Goal: Task Accomplishment & Management: Use online tool/utility

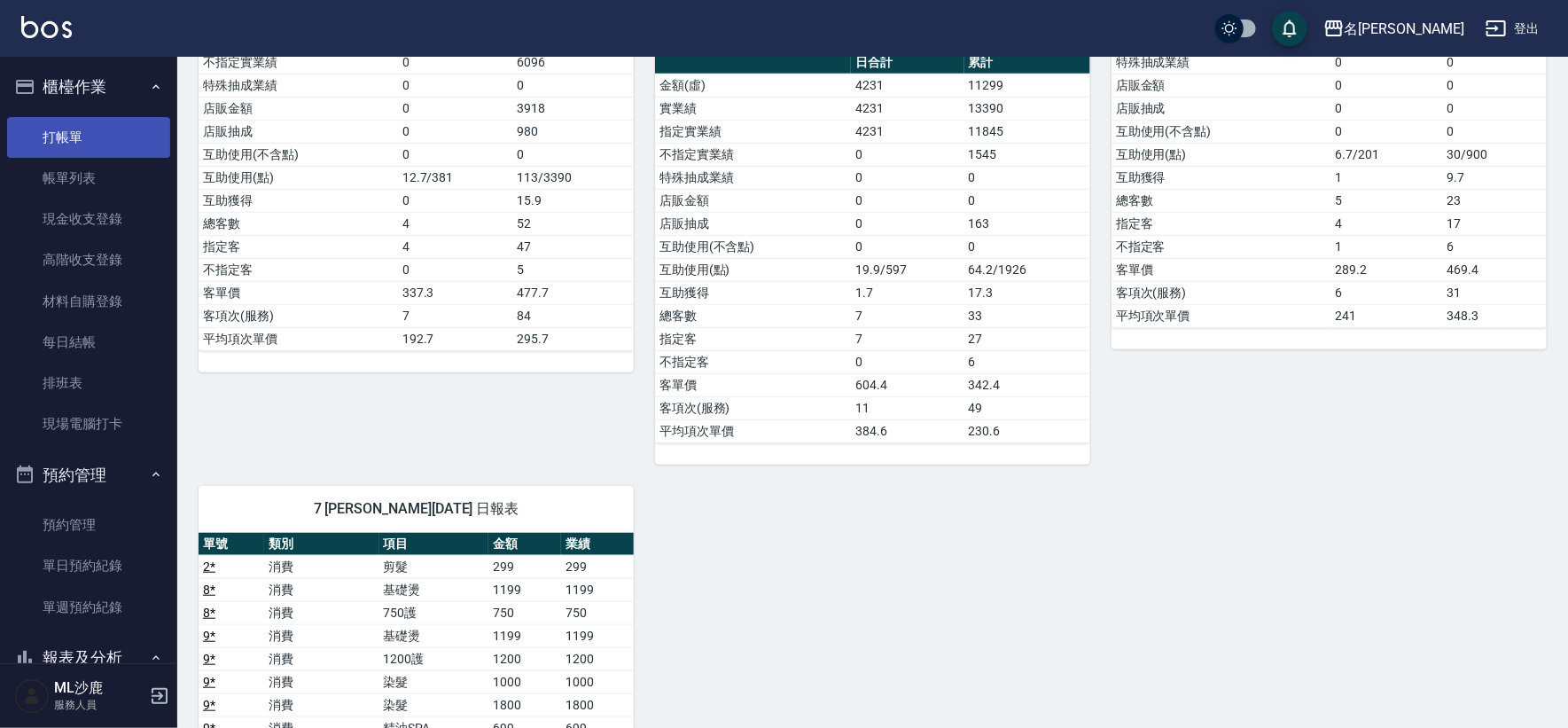
click at [85, 136] on link "打帳單" at bounding box center [88, 137] width 163 height 41
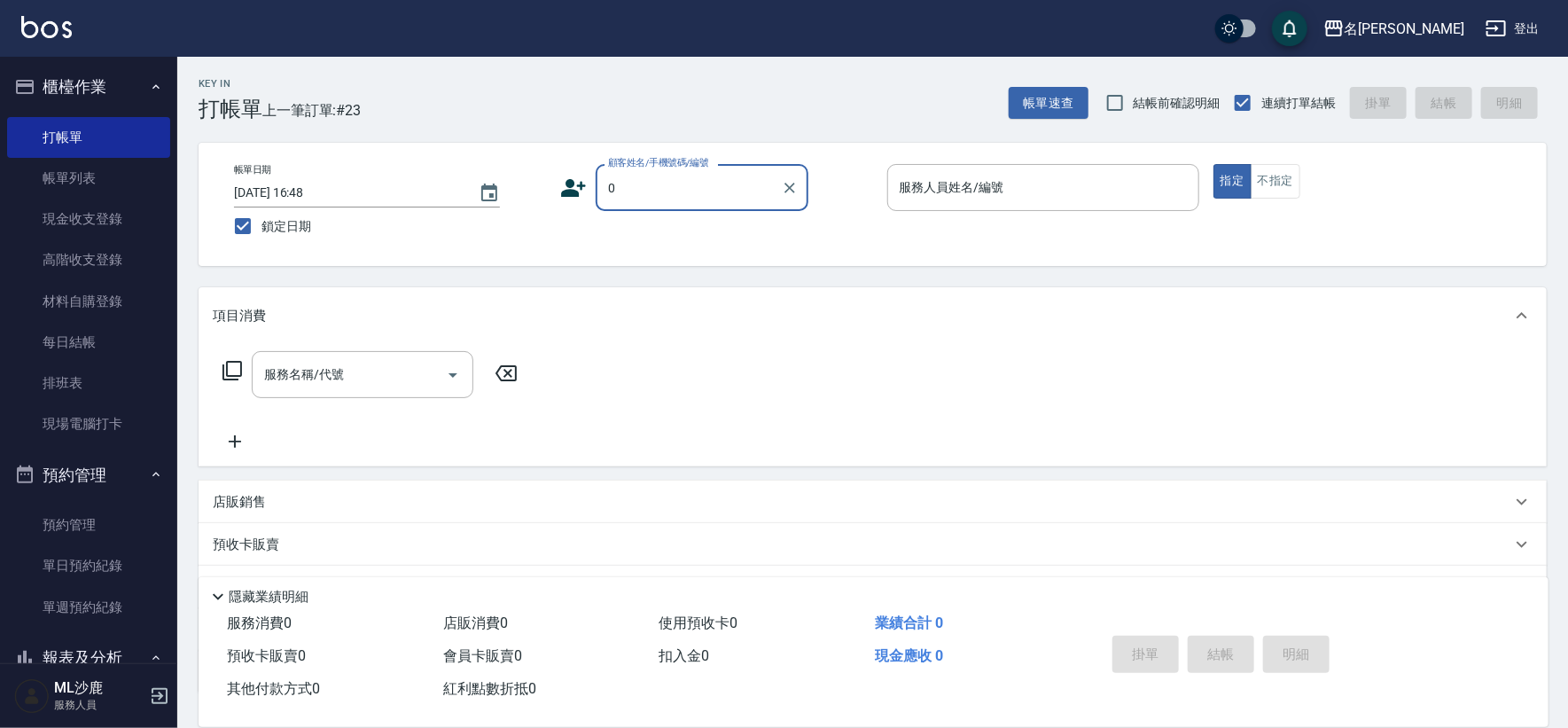
type input "無名字/0/"
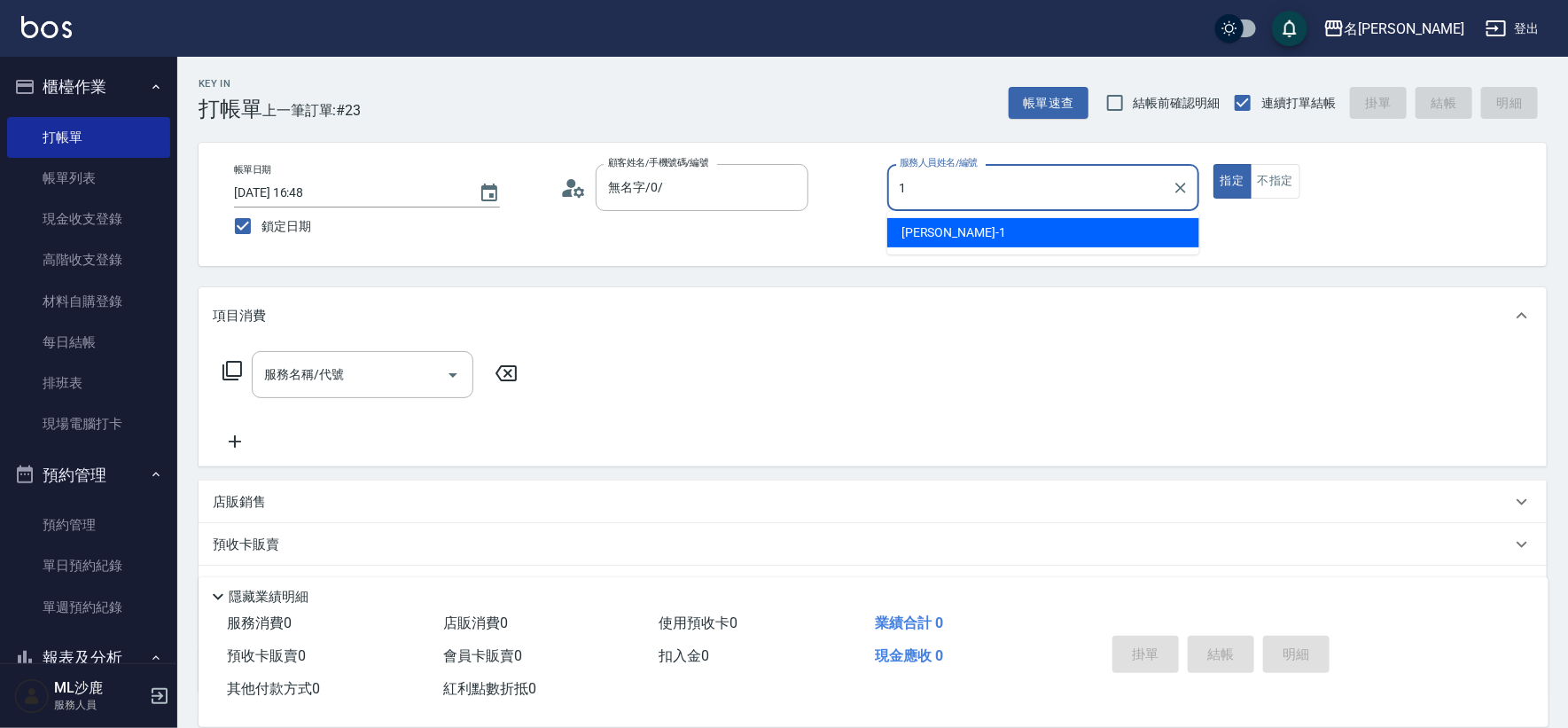
type input "[PERSON_NAME]1"
type button "true"
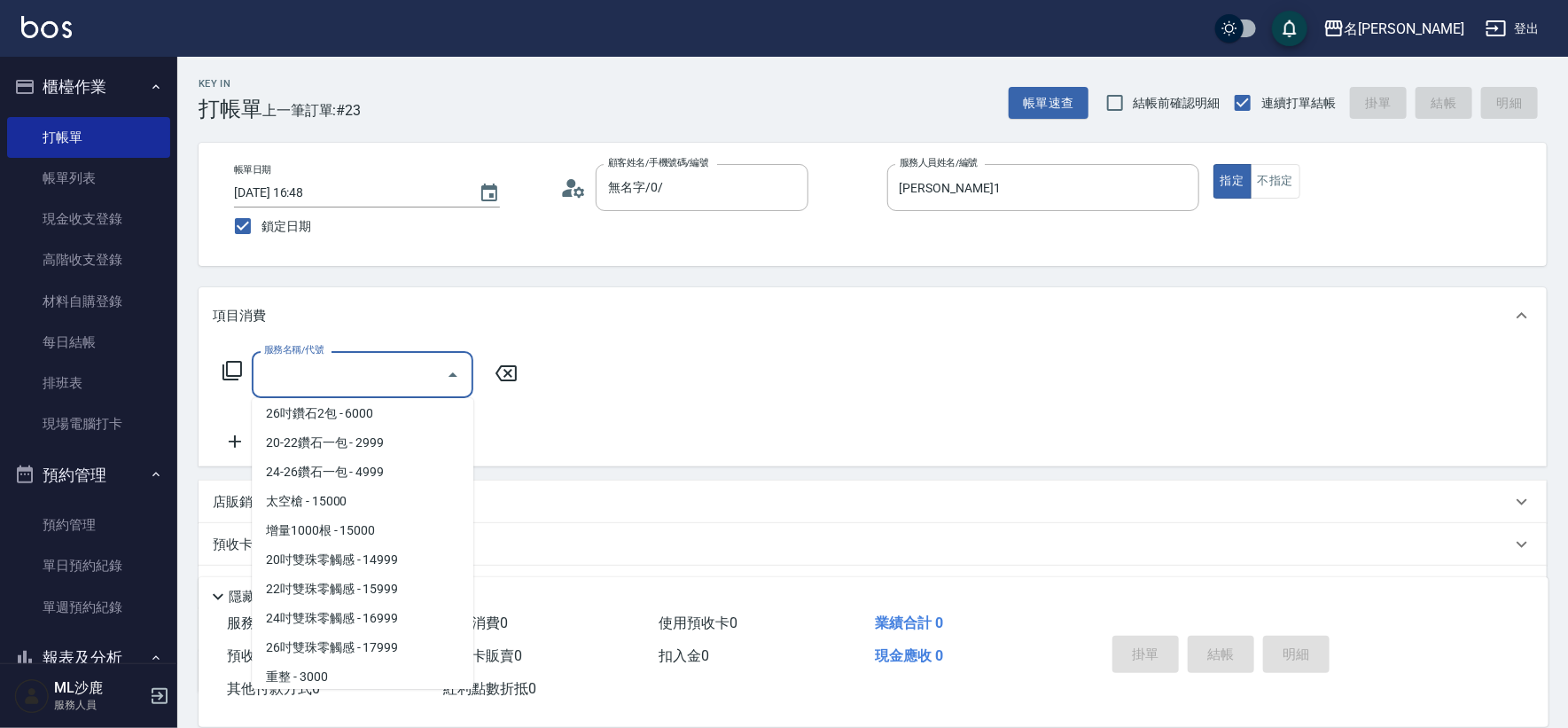
scroll to position [1207, 0]
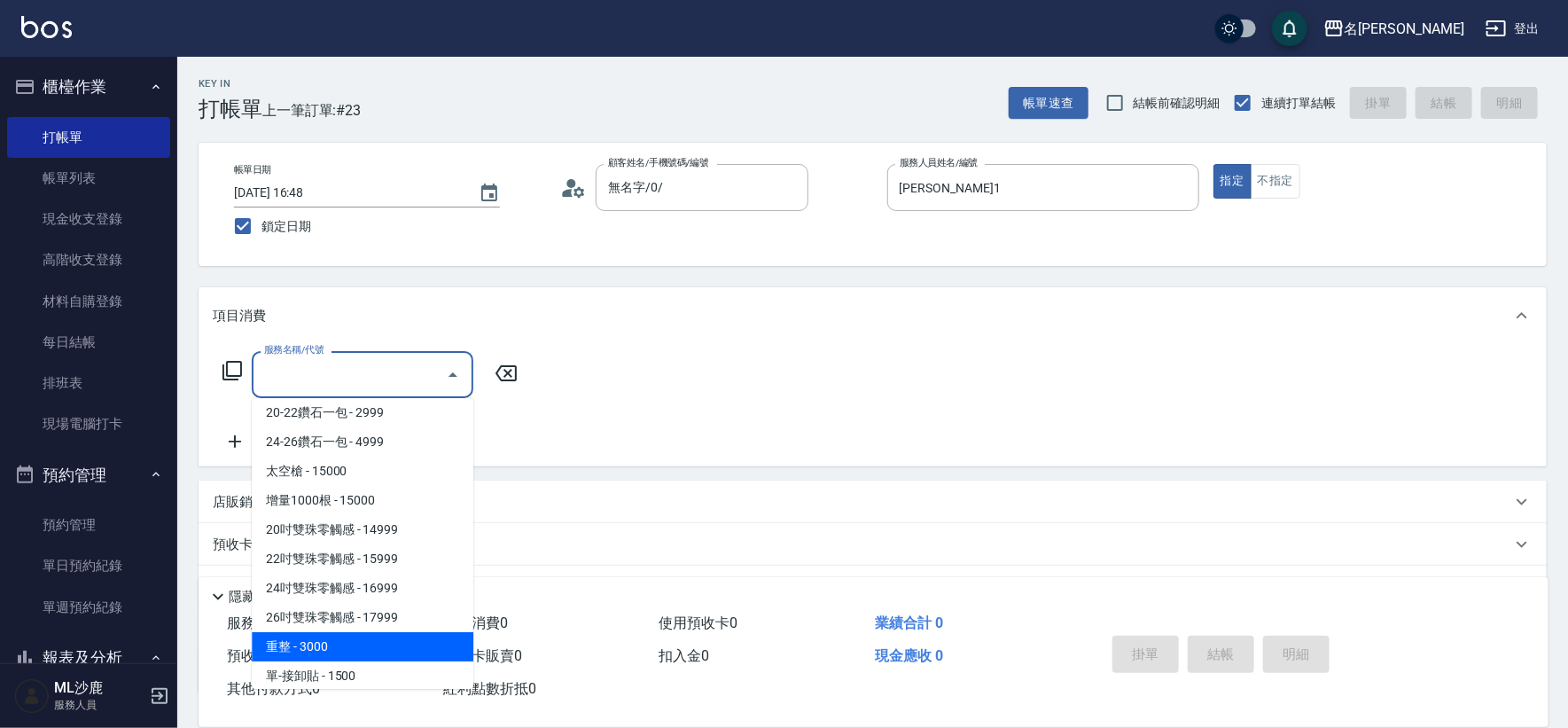
type input "重整(714)"
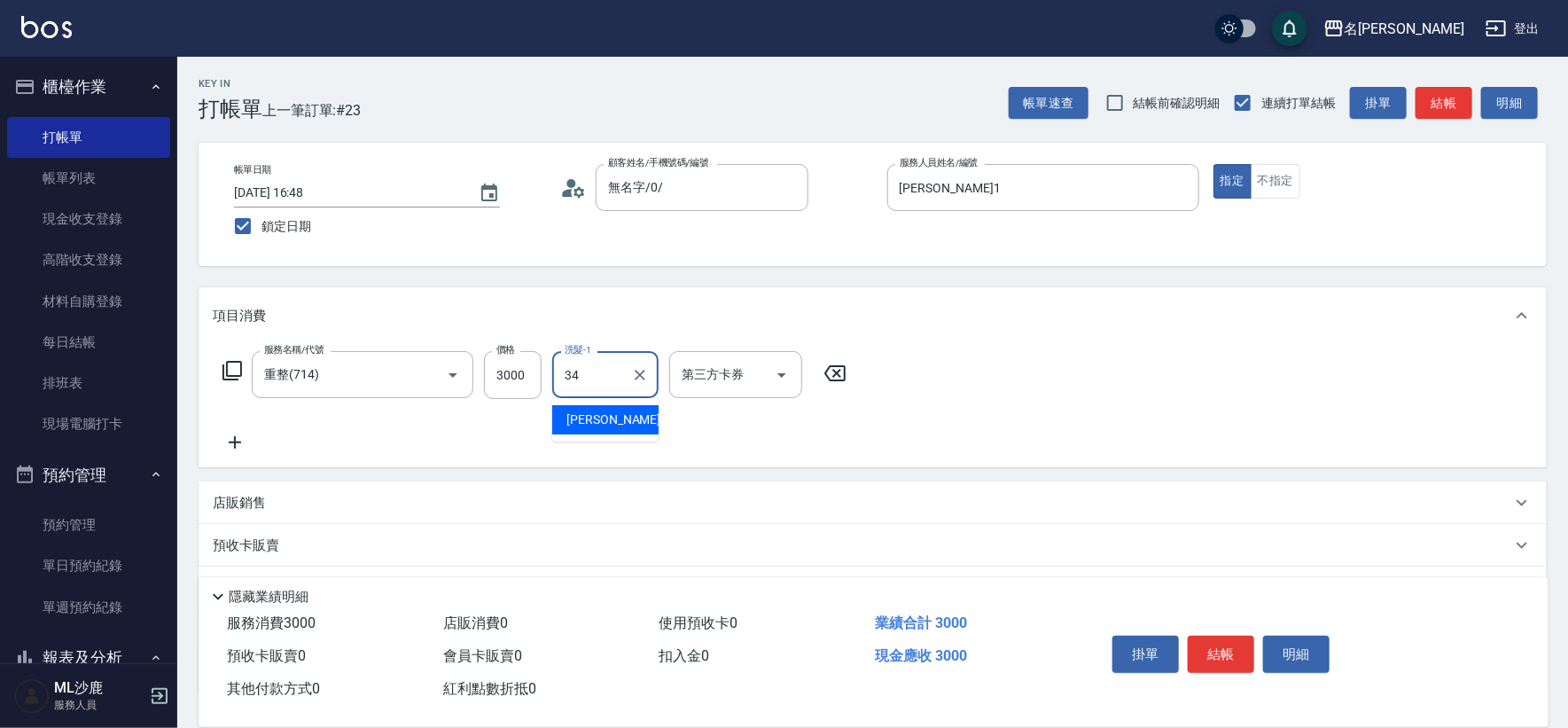
type input "[PERSON_NAME]-34"
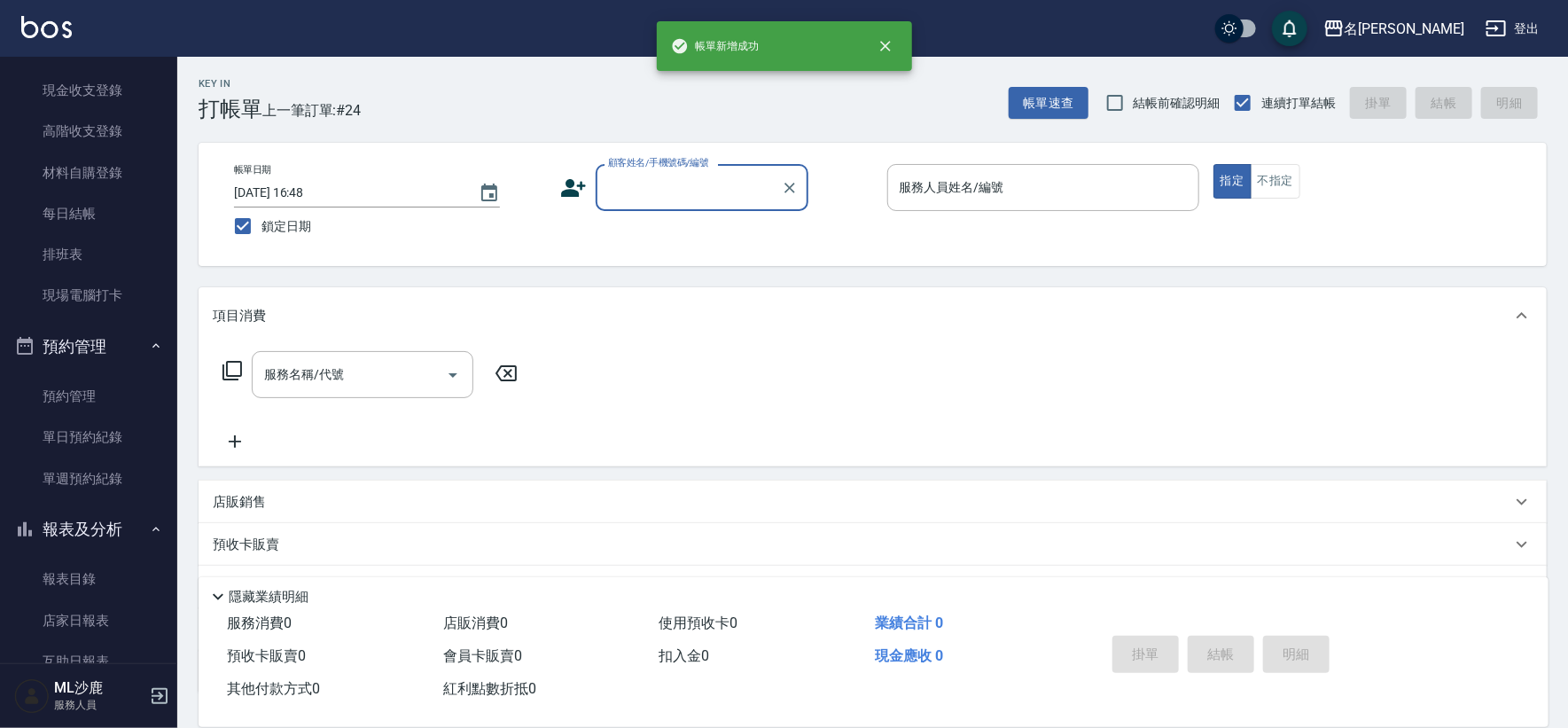
scroll to position [197, 0]
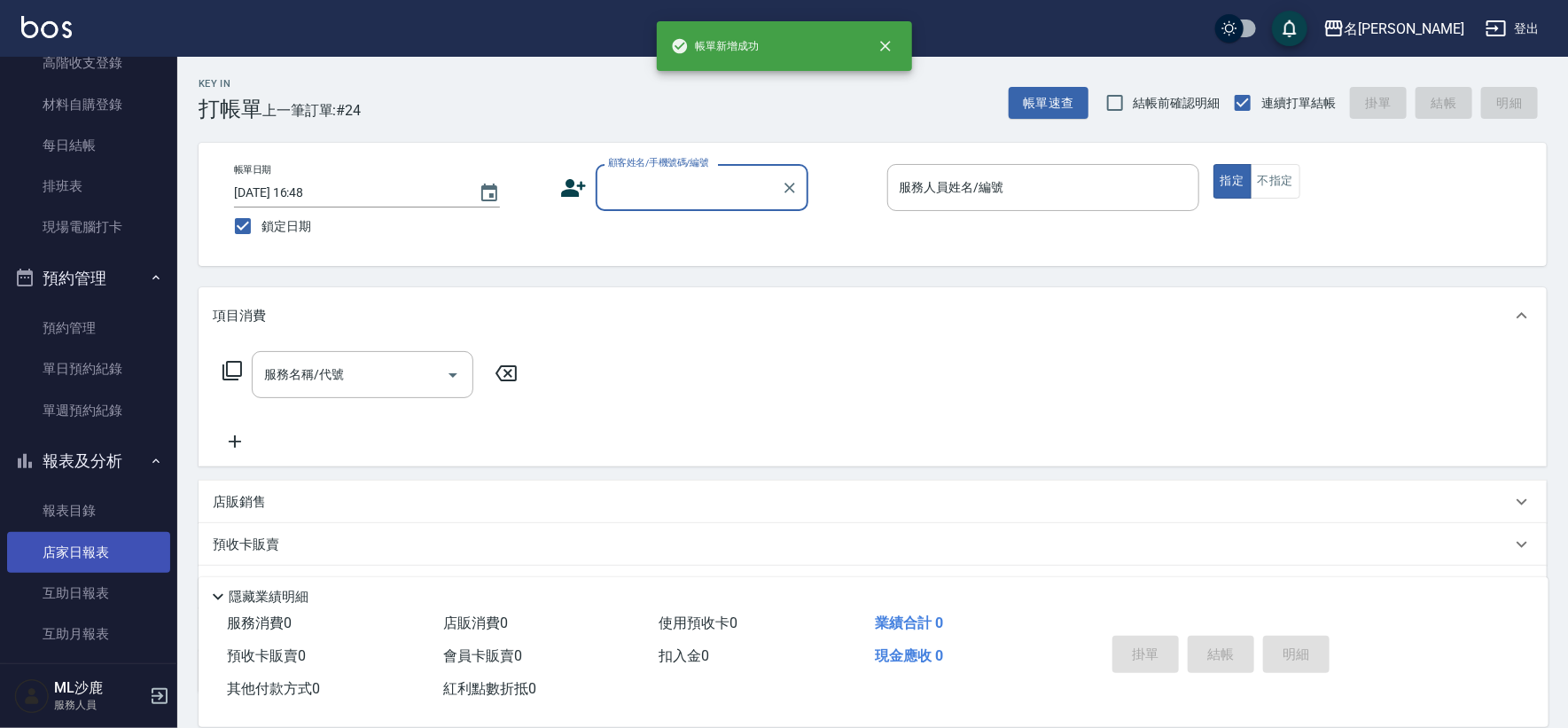
click at [101, 559] on link "店家日報表" at bounding box center [88, 553] width 163 height 41
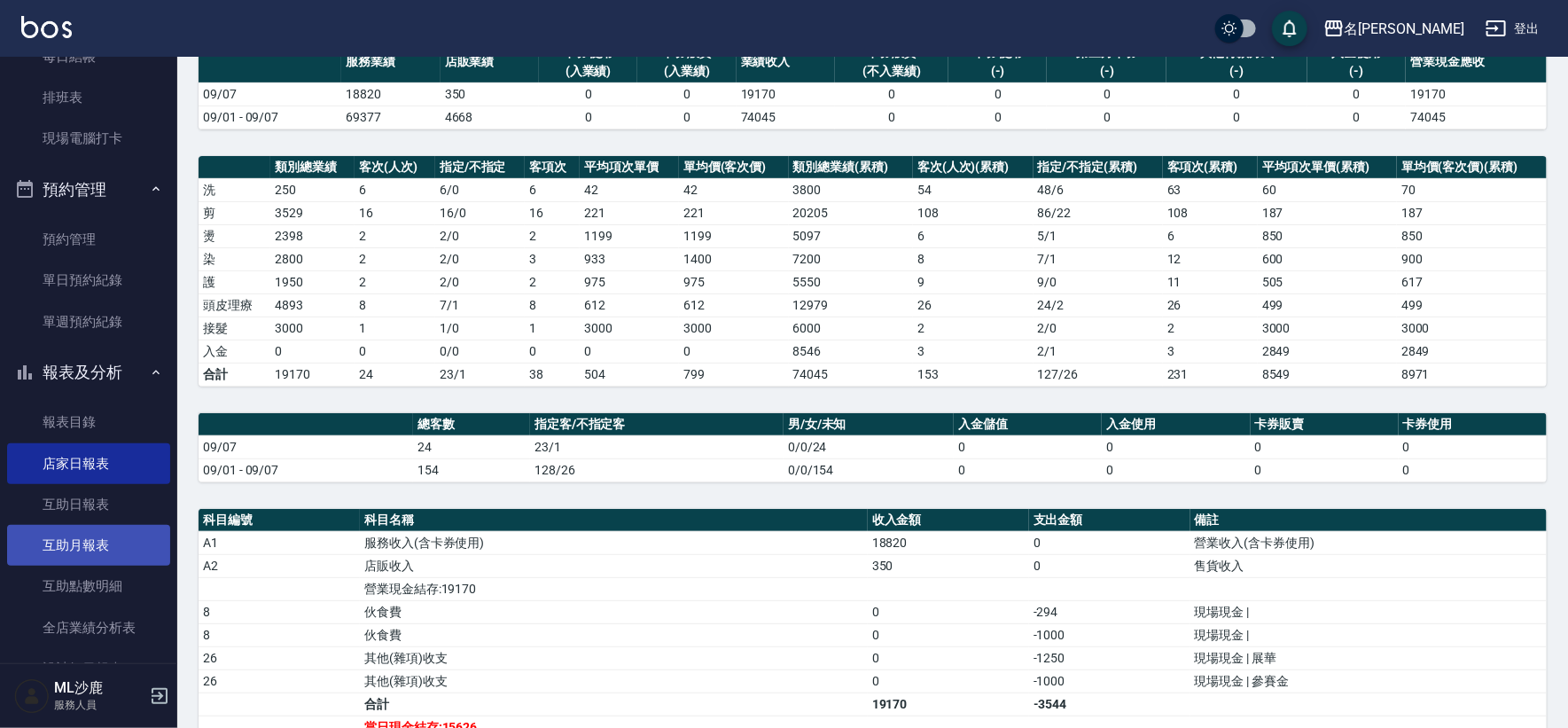
scroll to position [393, 0]
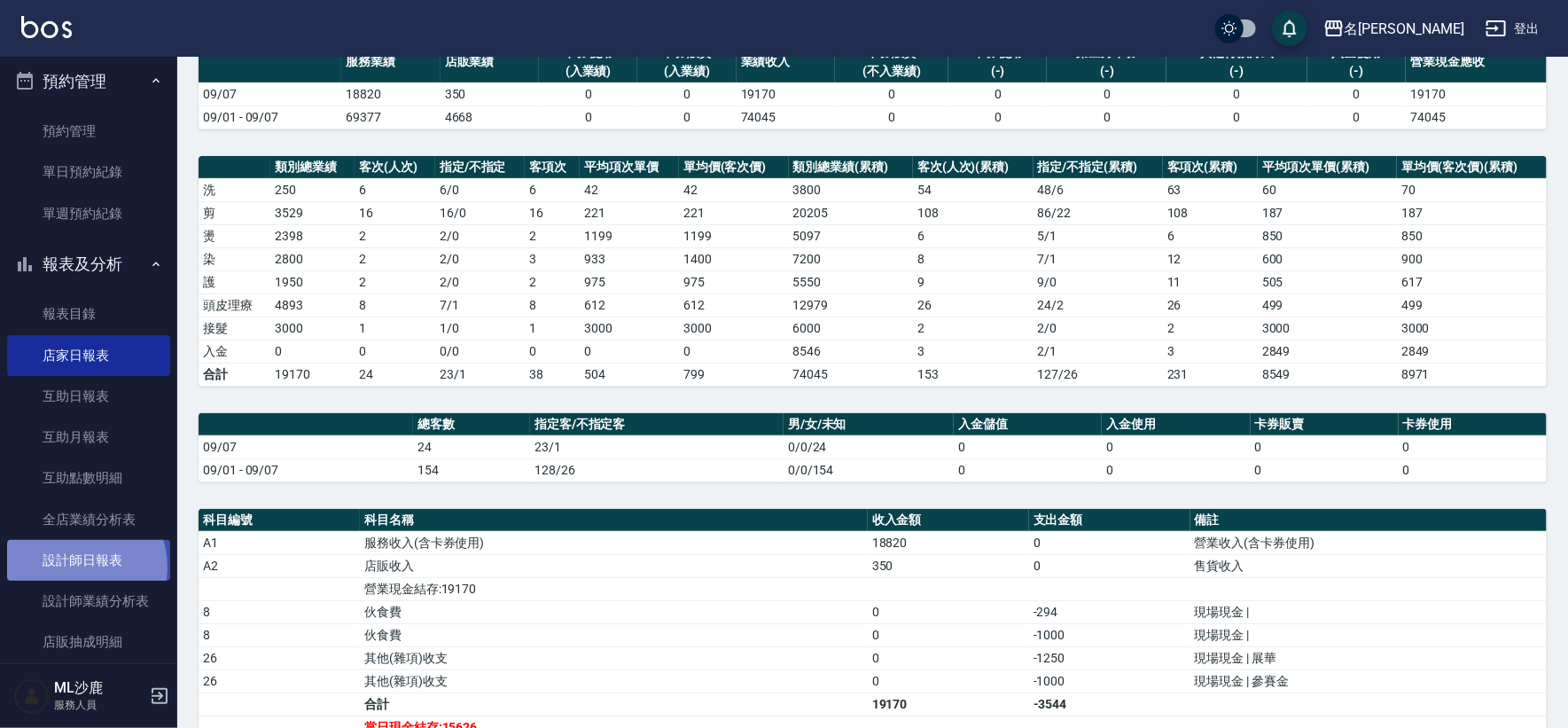
click at [76, 567] on link "設計師日報表" at bounding box center [88, 561] width 163 height 41
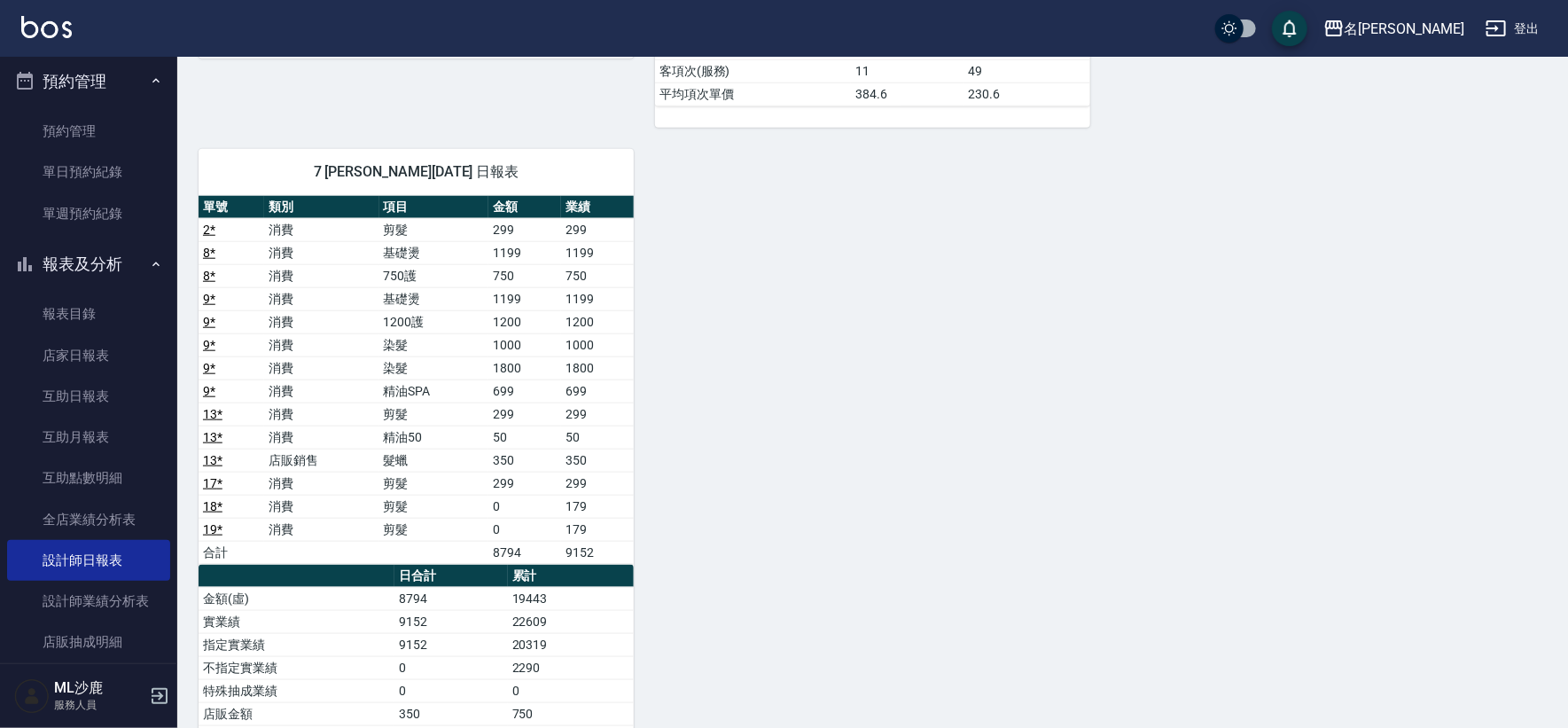
scroll to position [927, 0]
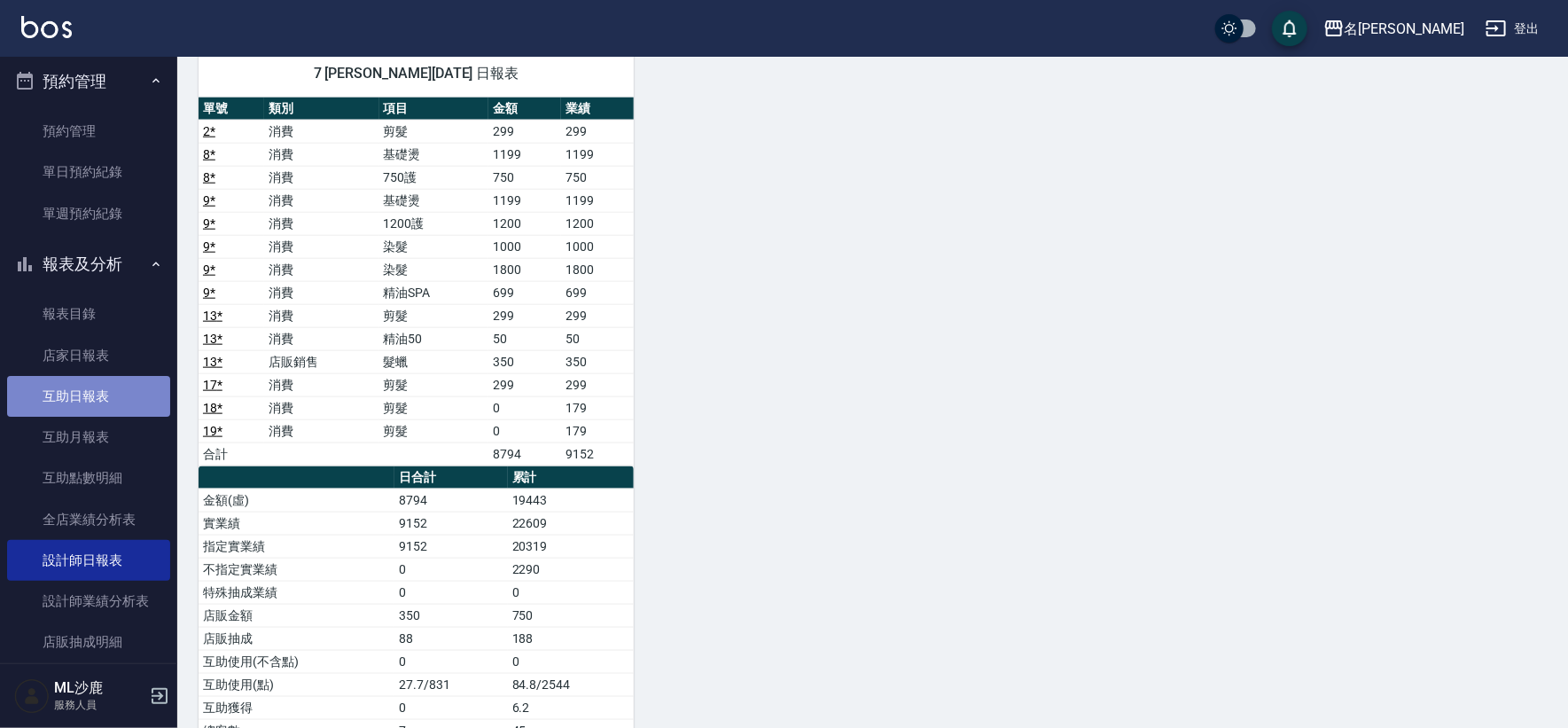
click at [127, 376] on link "互助日報表" at bounding box center [88, 396] width 163 height 41
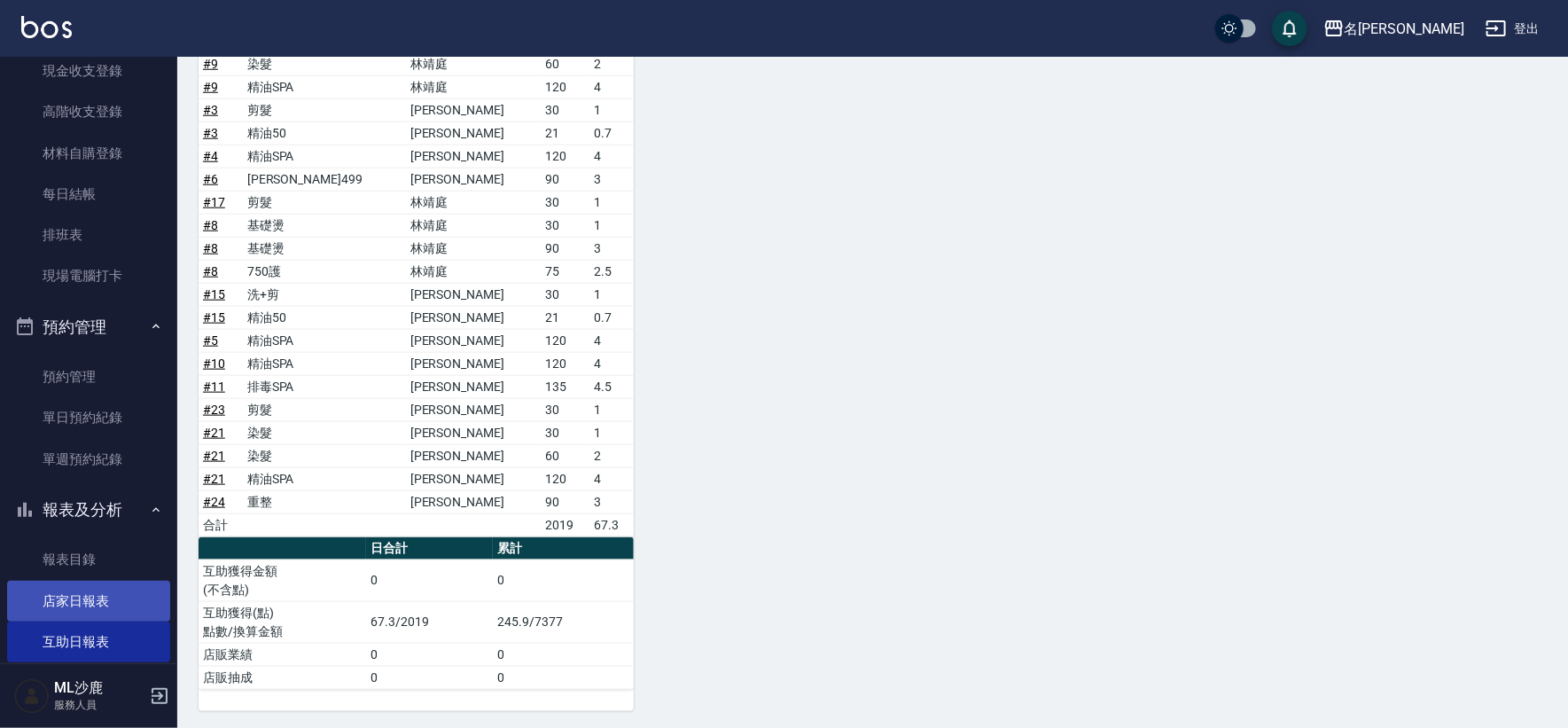
scroll to position [393, 0]
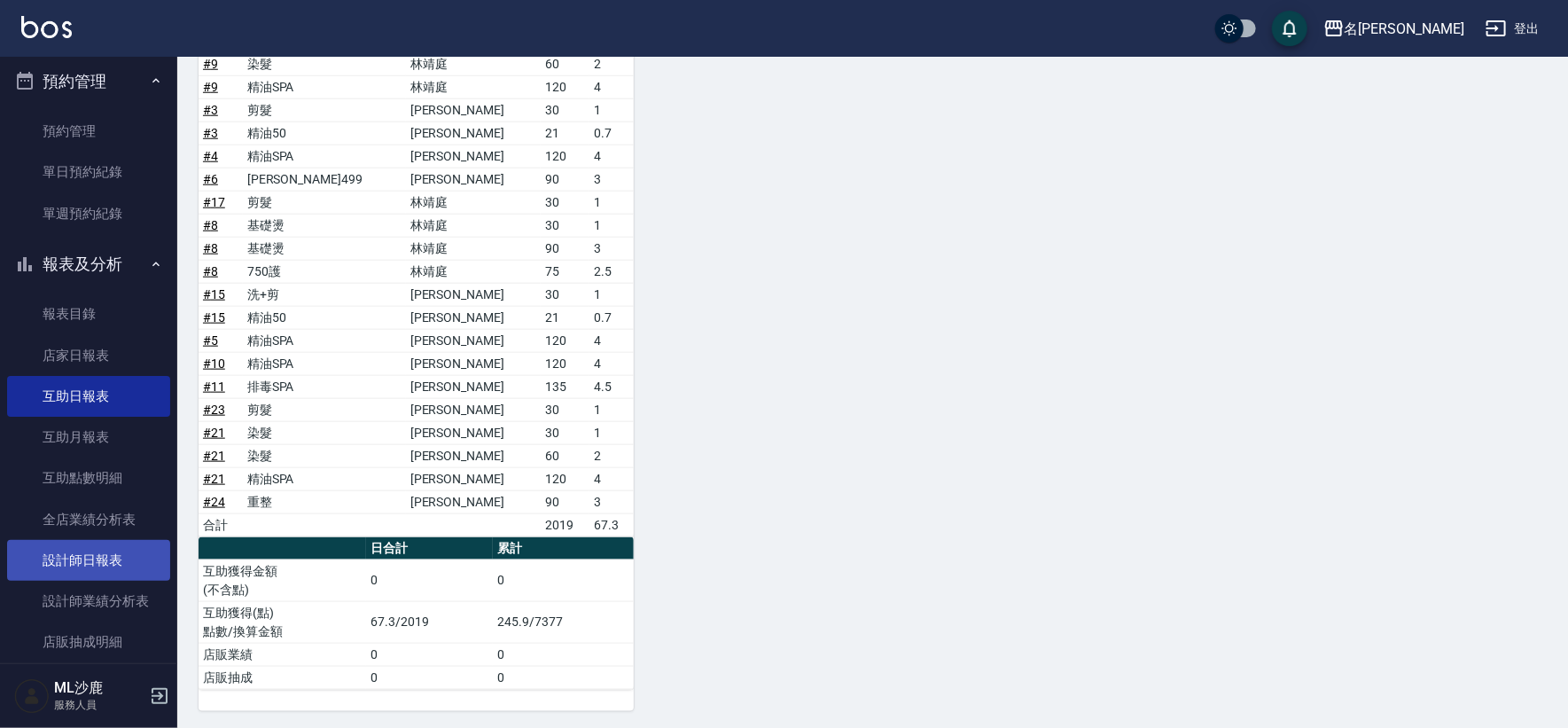
click at [43, 557] on link "設計師日報表" at bounding box center [88, 561] width 163 height 41
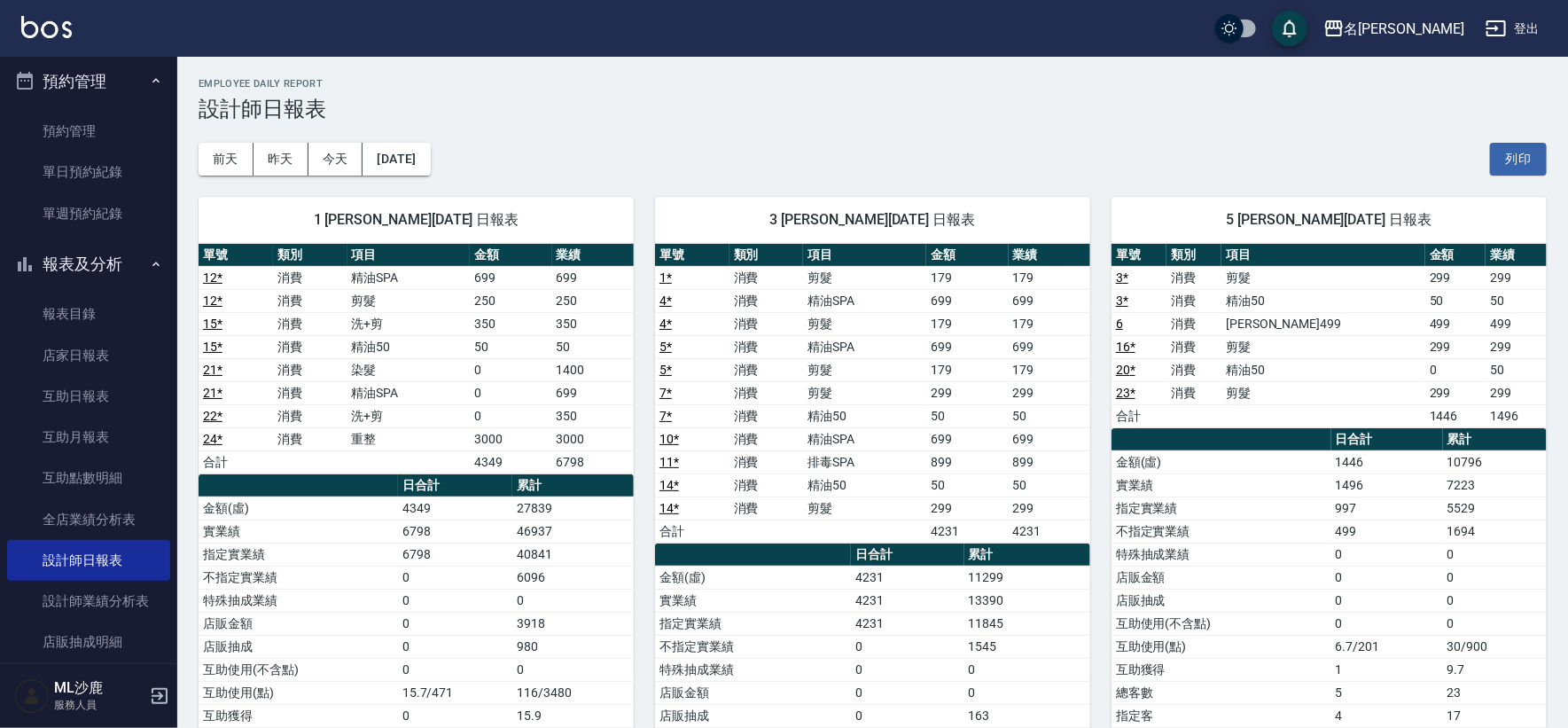
click at [215, 363] on link "21 *" at bounding box center [213, 369] width 20 height 14
click at [61, 350] on link "店家日報表" at bounding box center [88, 356] width 163 height 41
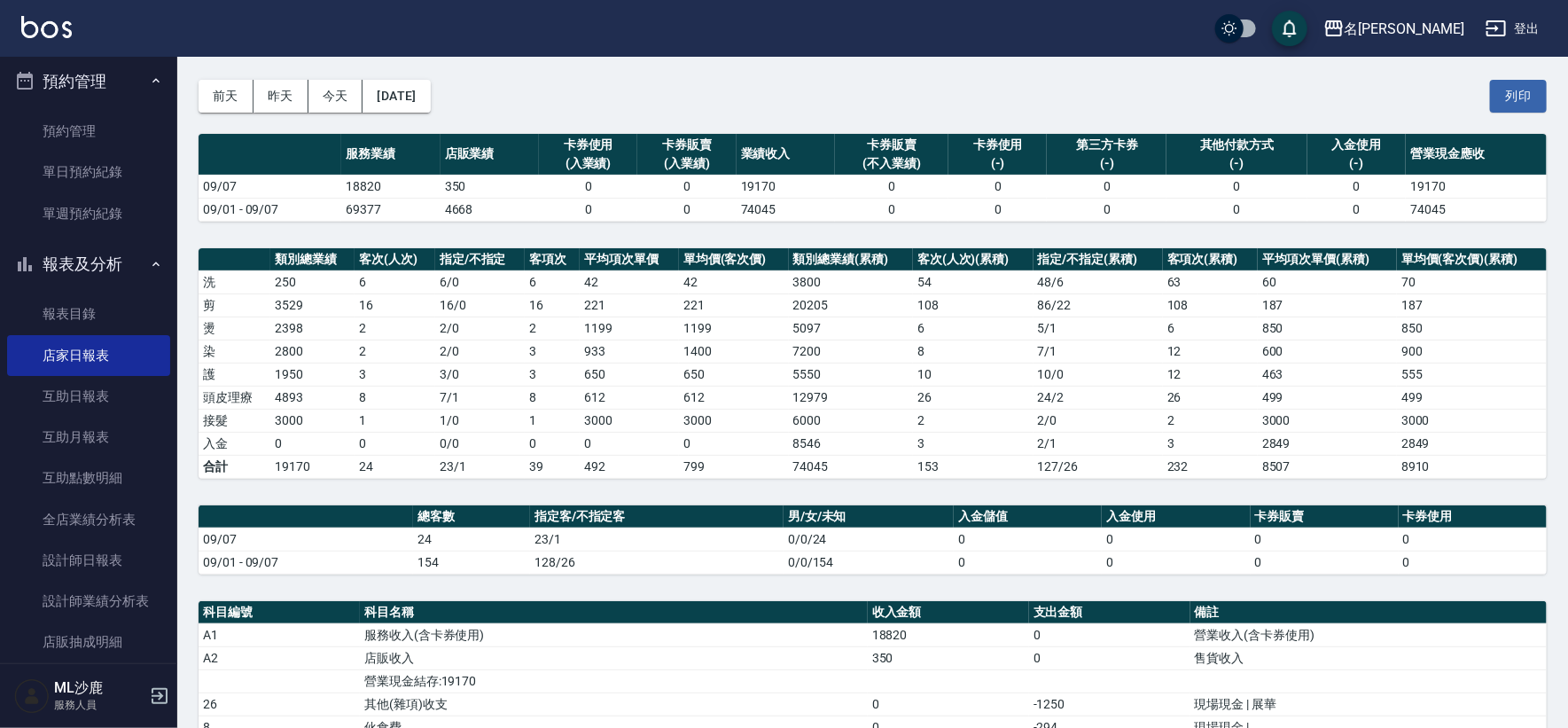
scroll to position [99, 0]
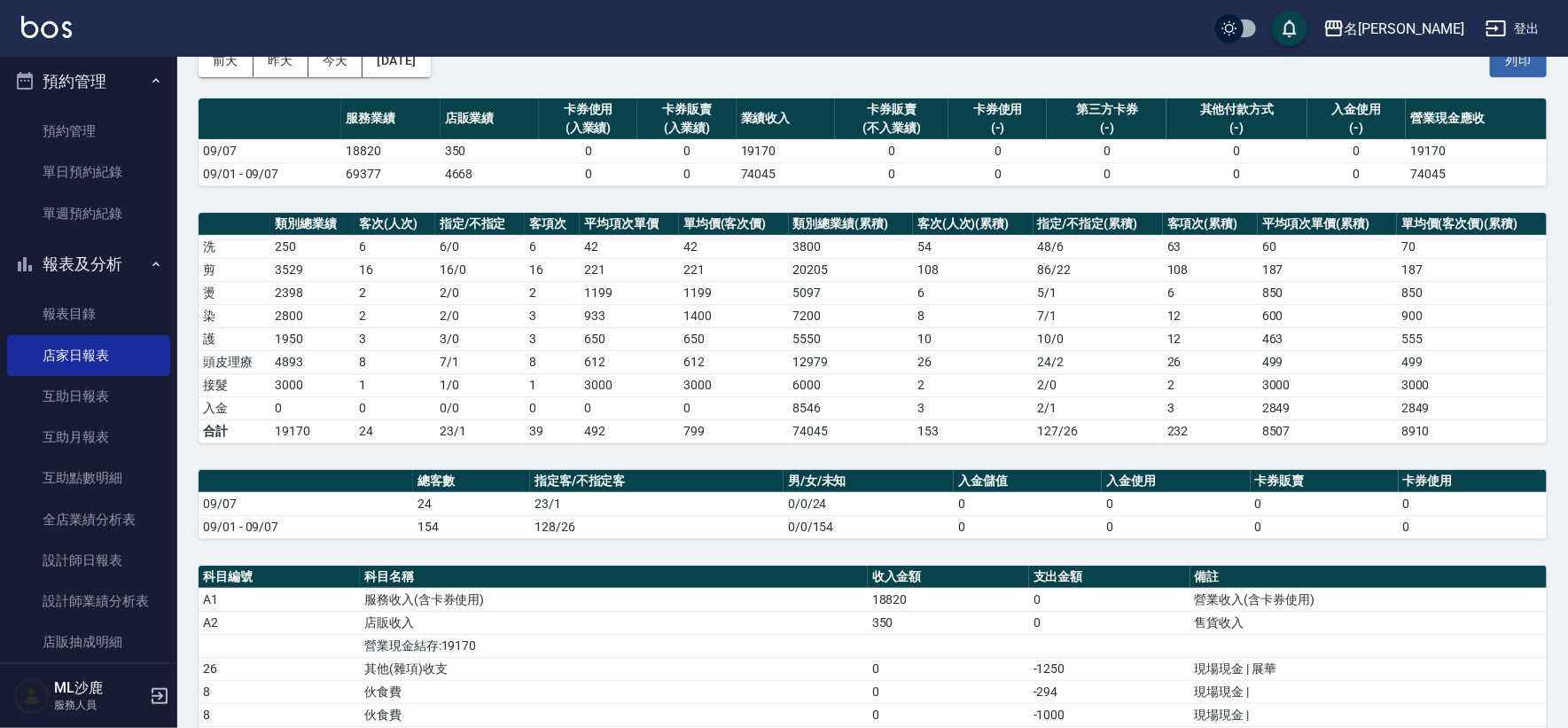
click at [478, 150] on td "350" at bounding box center [489, 150] width 99 height 23
click at [480, 150] on td "350" at bounding box center [489, 150] width 99 height 23
click at [546, 228] on th "客項次" at bounding box center [553, 224] width 55 height 23
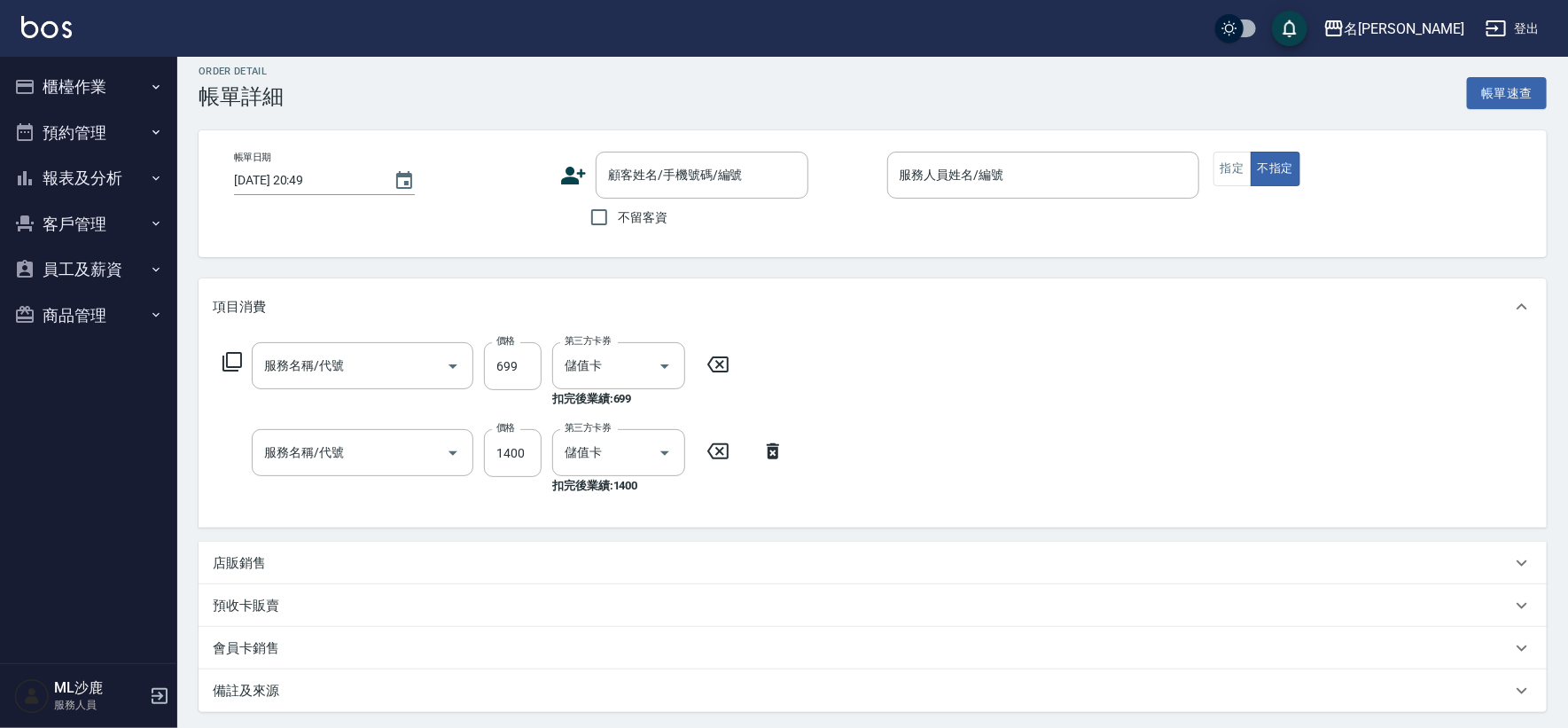
type input "[DATE] 16:48"
type input "[PERSON_NAME]1"
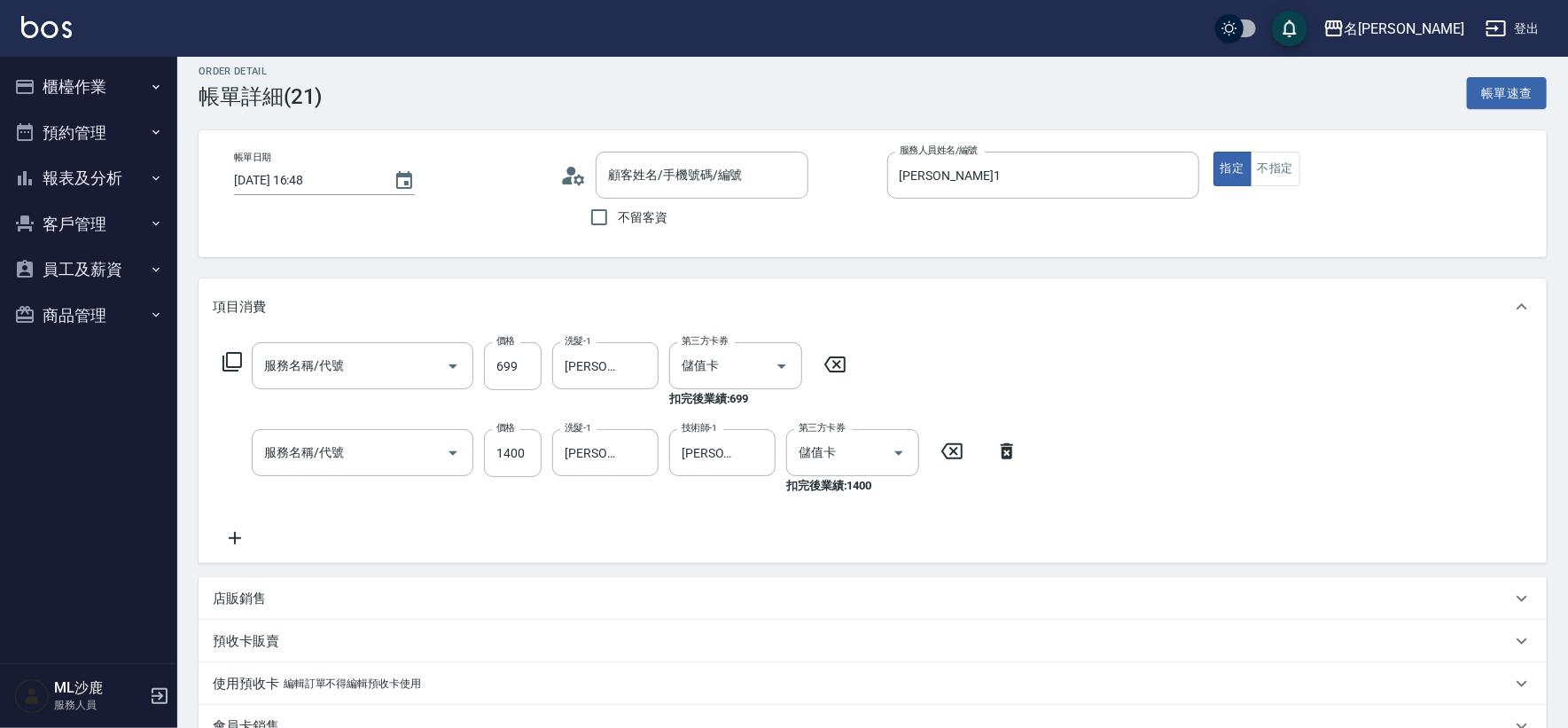
type input "無名字/0/"
type input "精油SPA(0699)"
type input "染髮(501)"
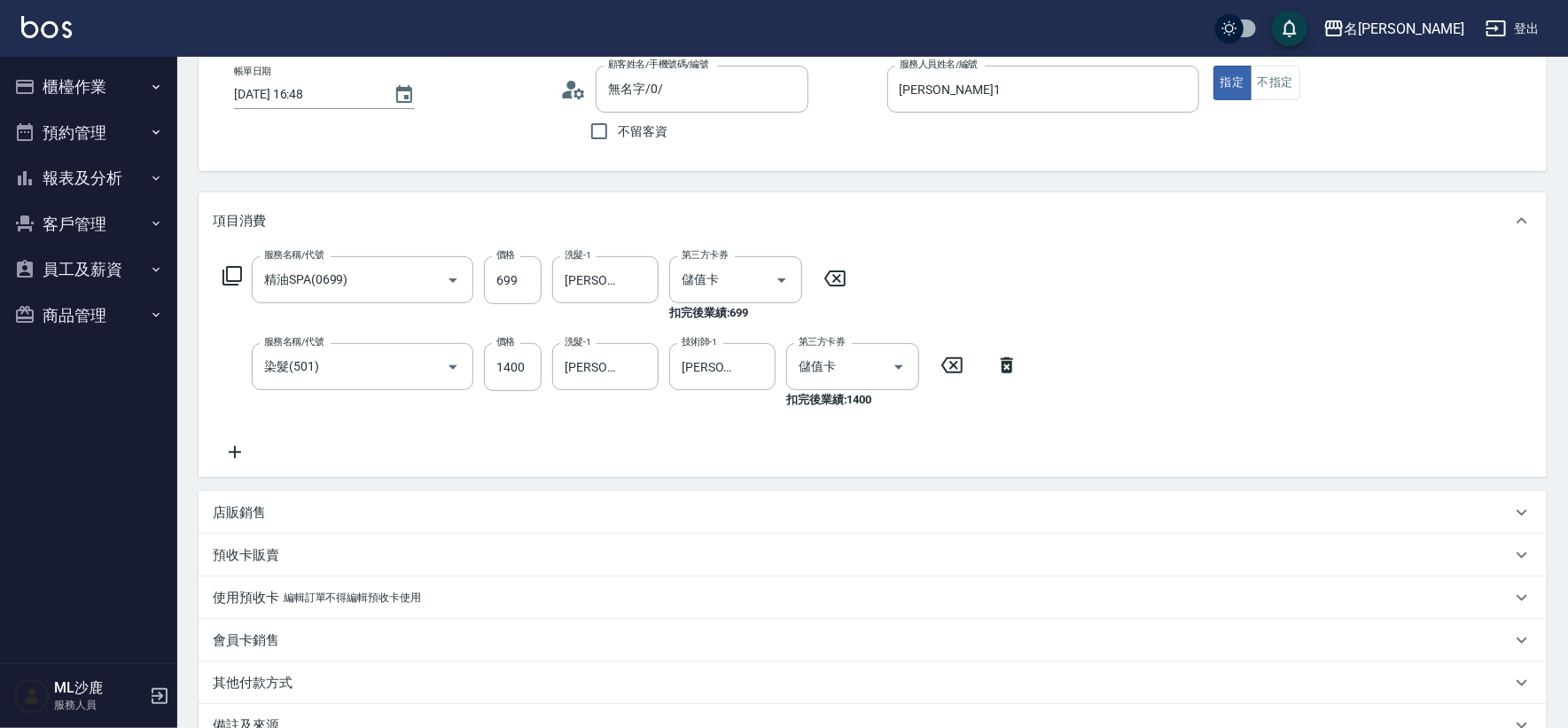
click at [225, 454] on icon at bounding box center [235, 452] width 44 height 21
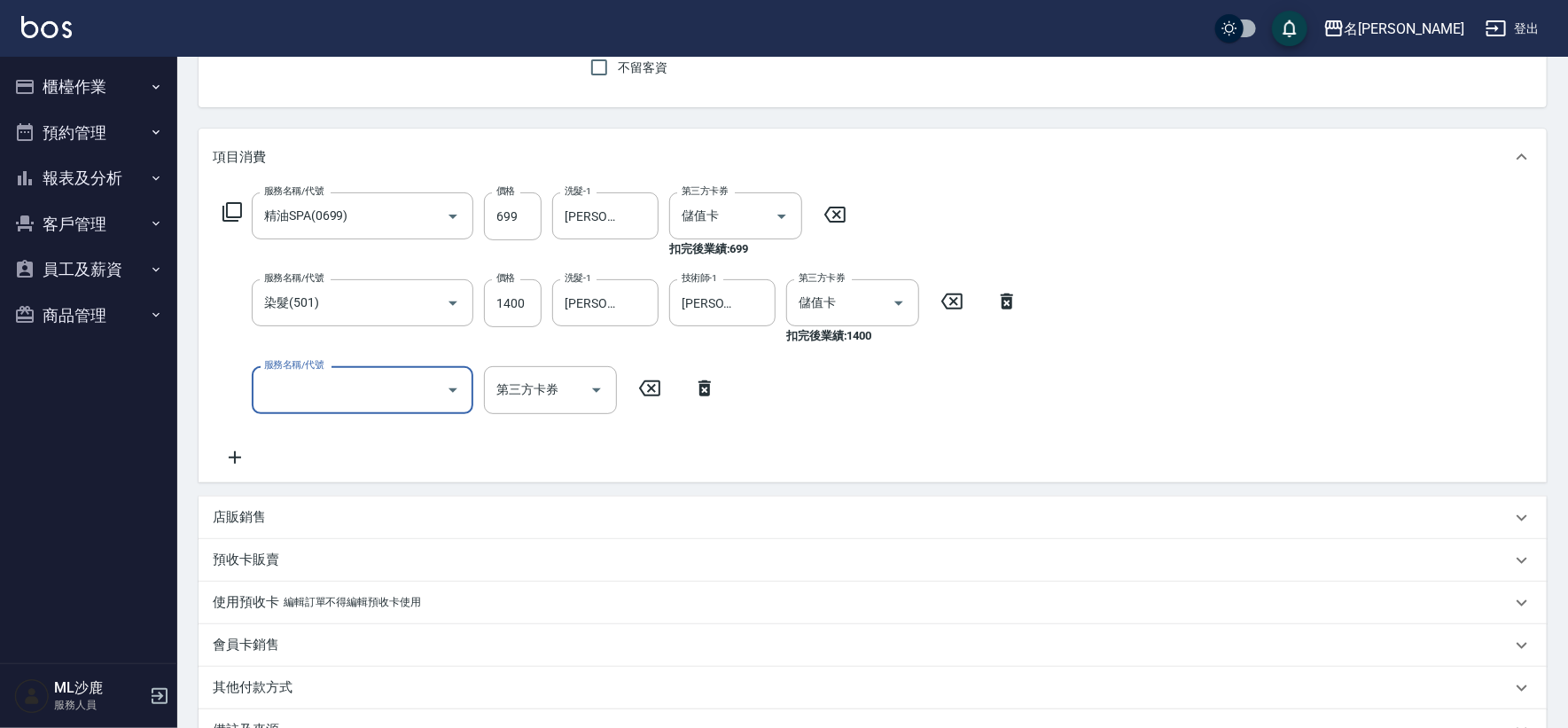
scroll to position [197, 0]
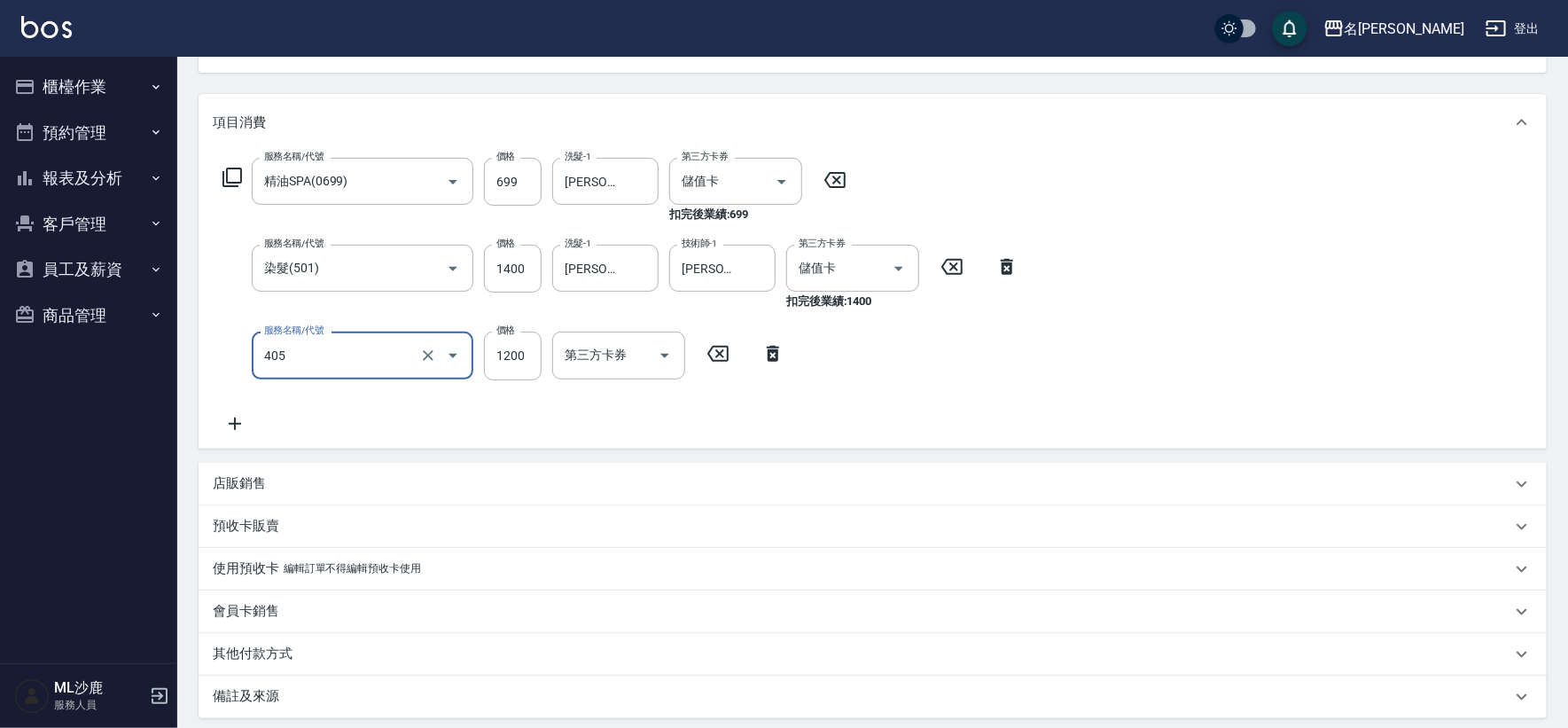
type input "1200護(405)"
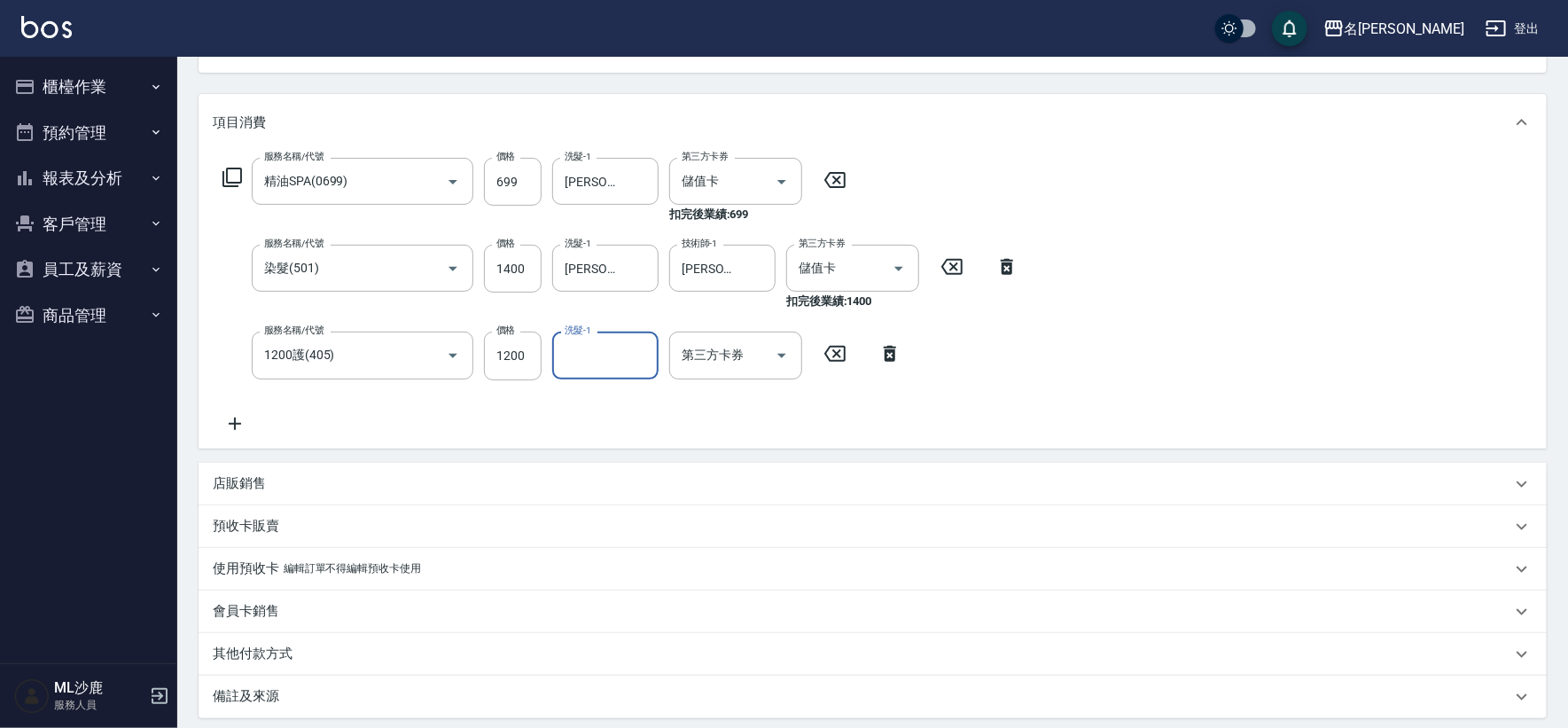
type input "3"
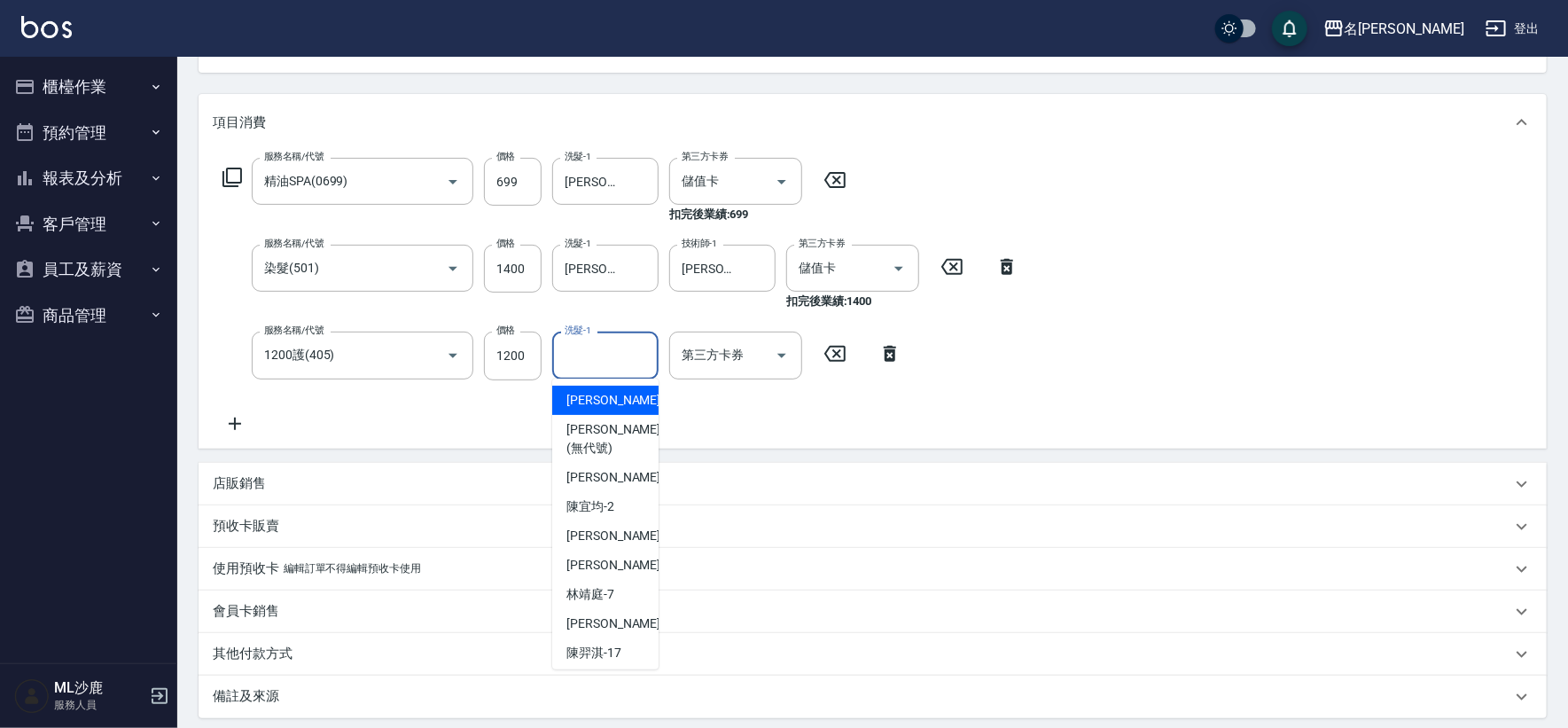
type input "[PERSON_NAME]-0"
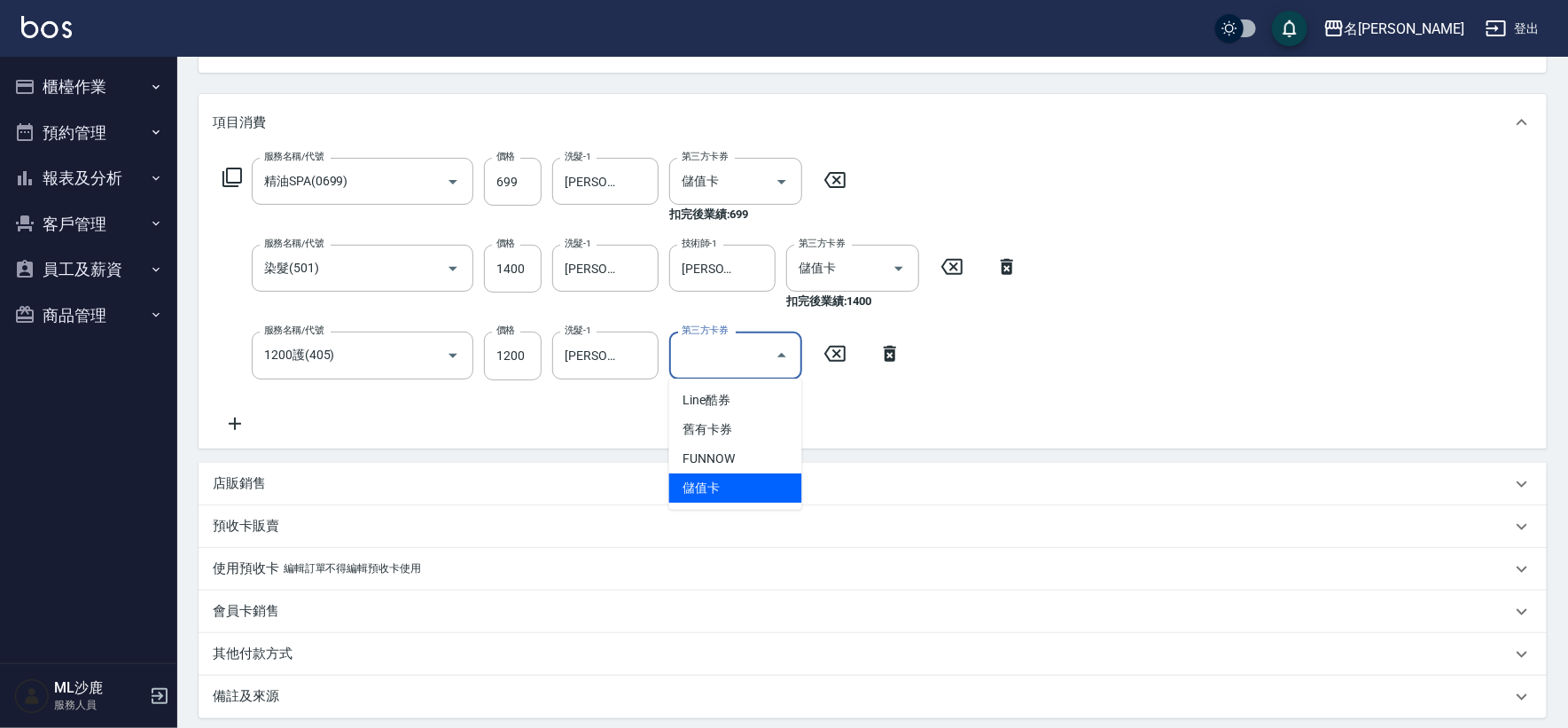
type input "儲值卡"
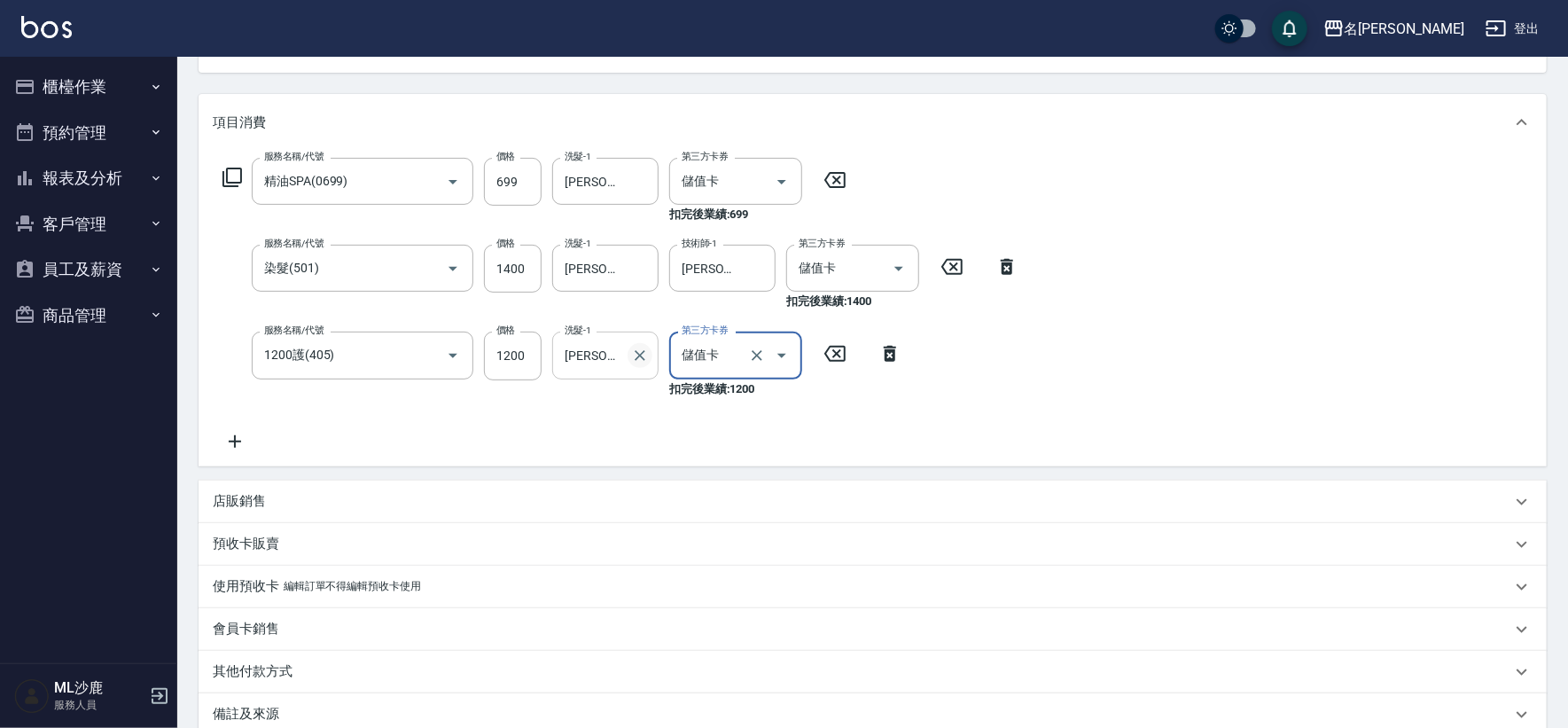
click at [637, 352] on icon "Clear" at bounding box center [640, 355] width 11 height 11
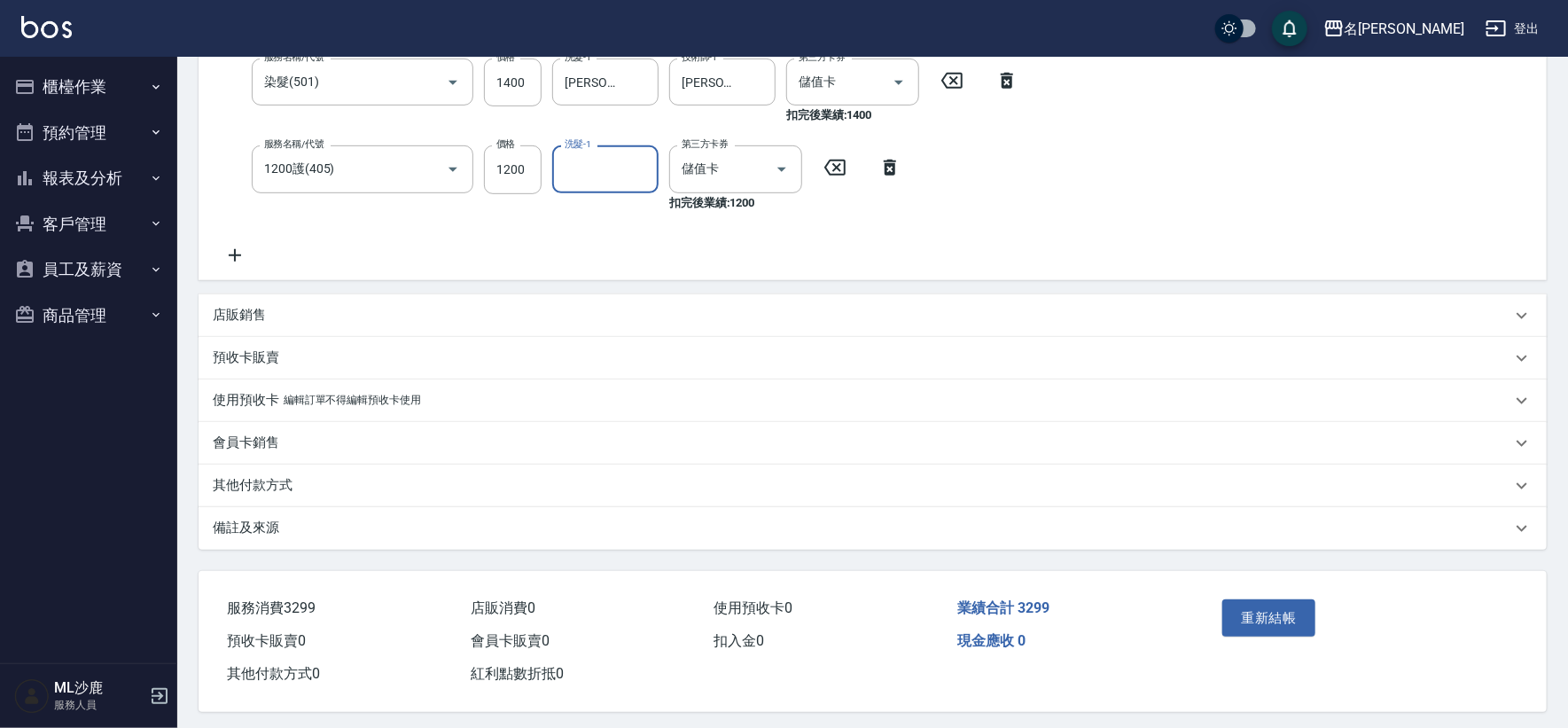
scroll to position [392, 0]
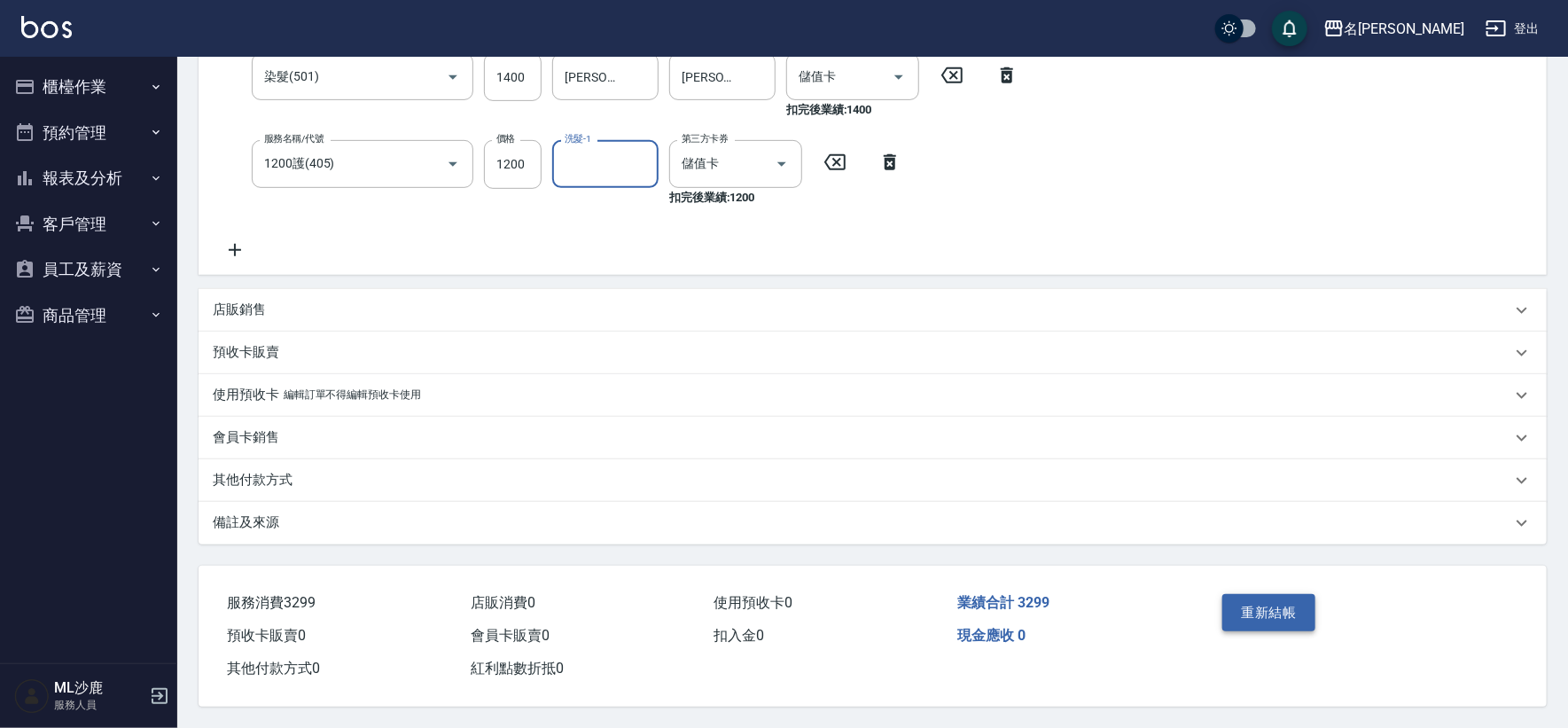
click at [1284, 598] on button "重新結帳" at bounding box center [1270, 612] width 94 height 37
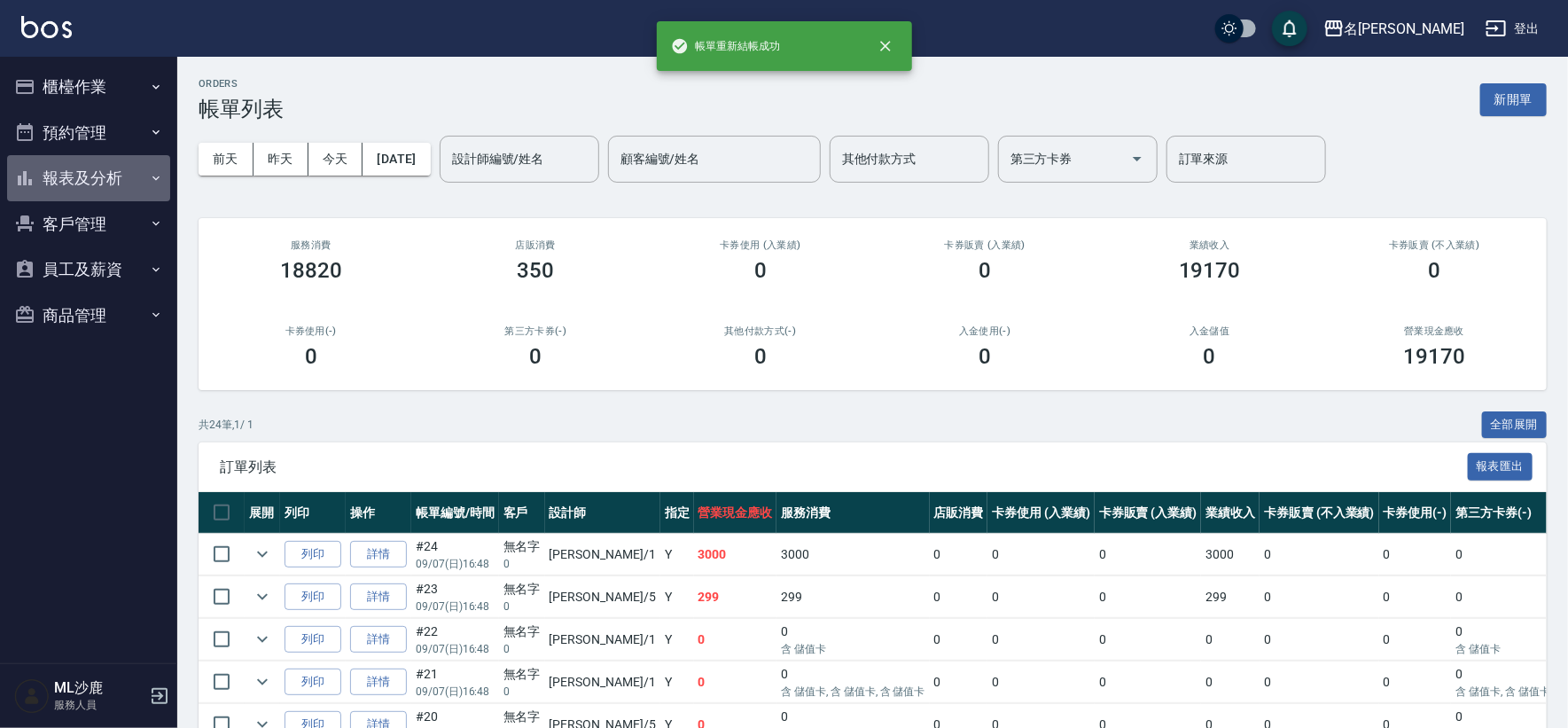
click at [93, 171] on button "報表及分析" at bounding box center [88, 178] width 163 height 46
